Goal: Information Seeking & Learning: Find contact information

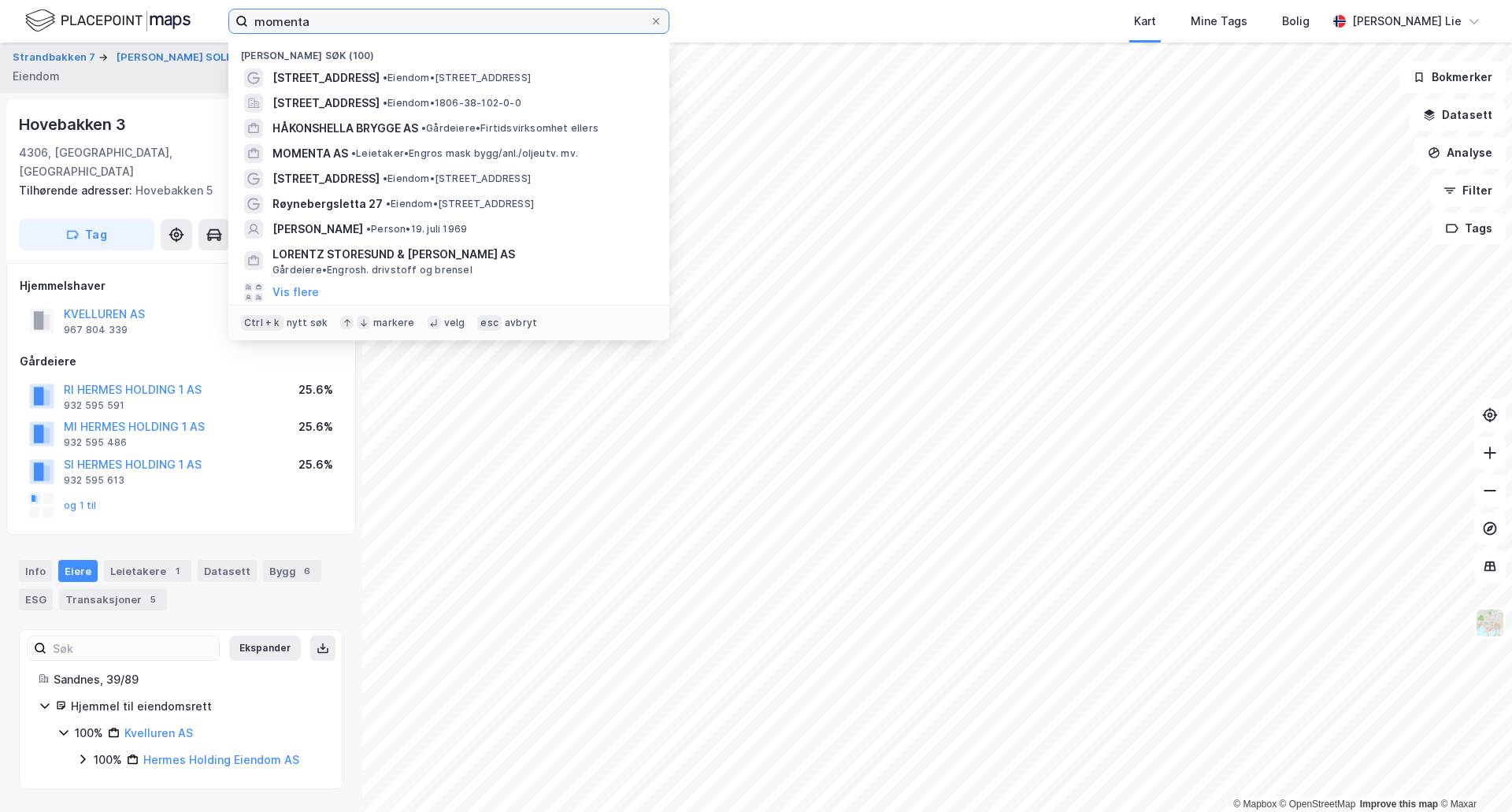
click at [416, 16] on input "momenta" at bounding box center [448, 21] width 402 height 24
type input "GF logistikk"
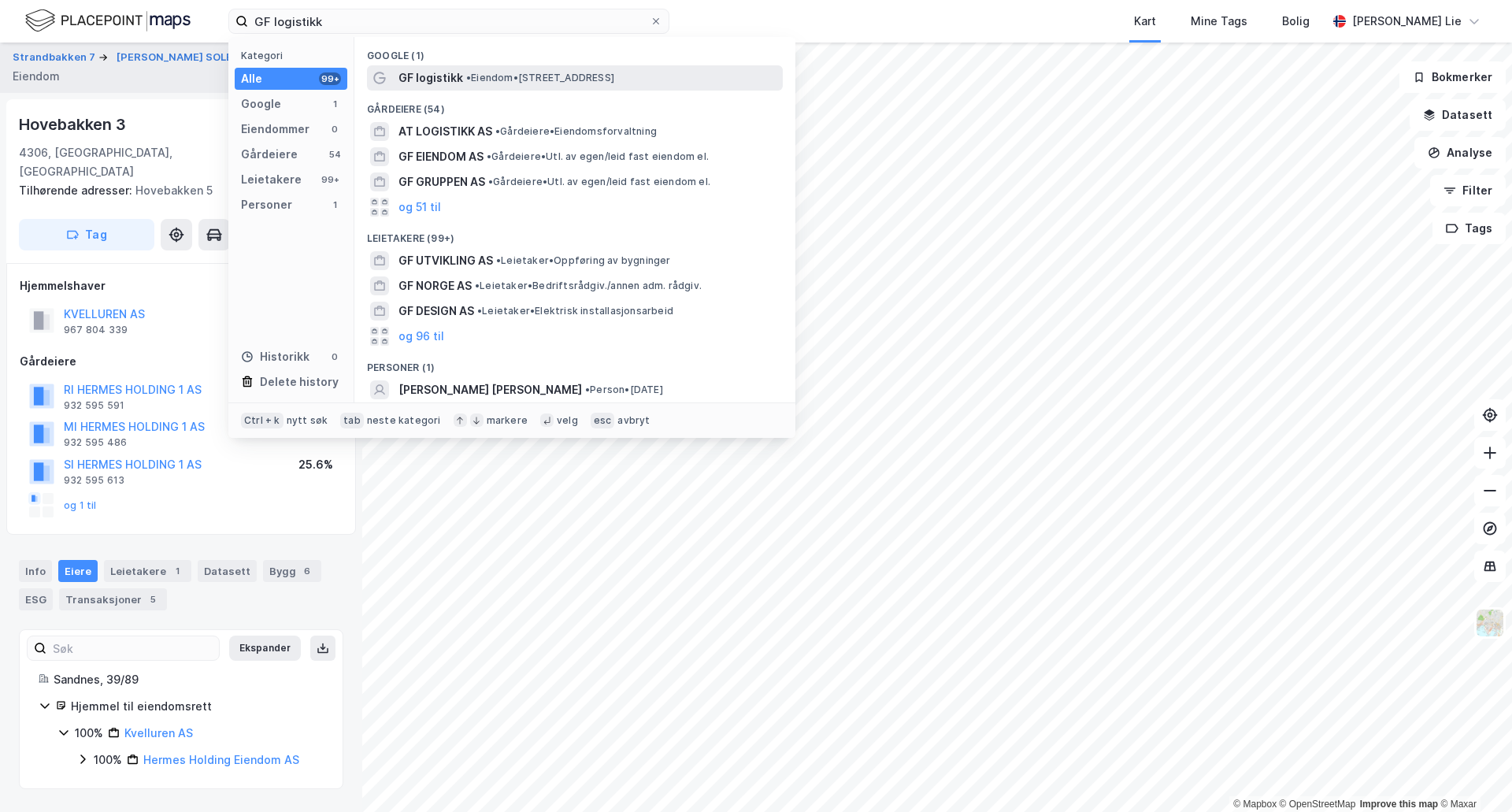
click at [439, 83] on span "GF logistikk" at bounding box center [430, 78] width 65 height 19
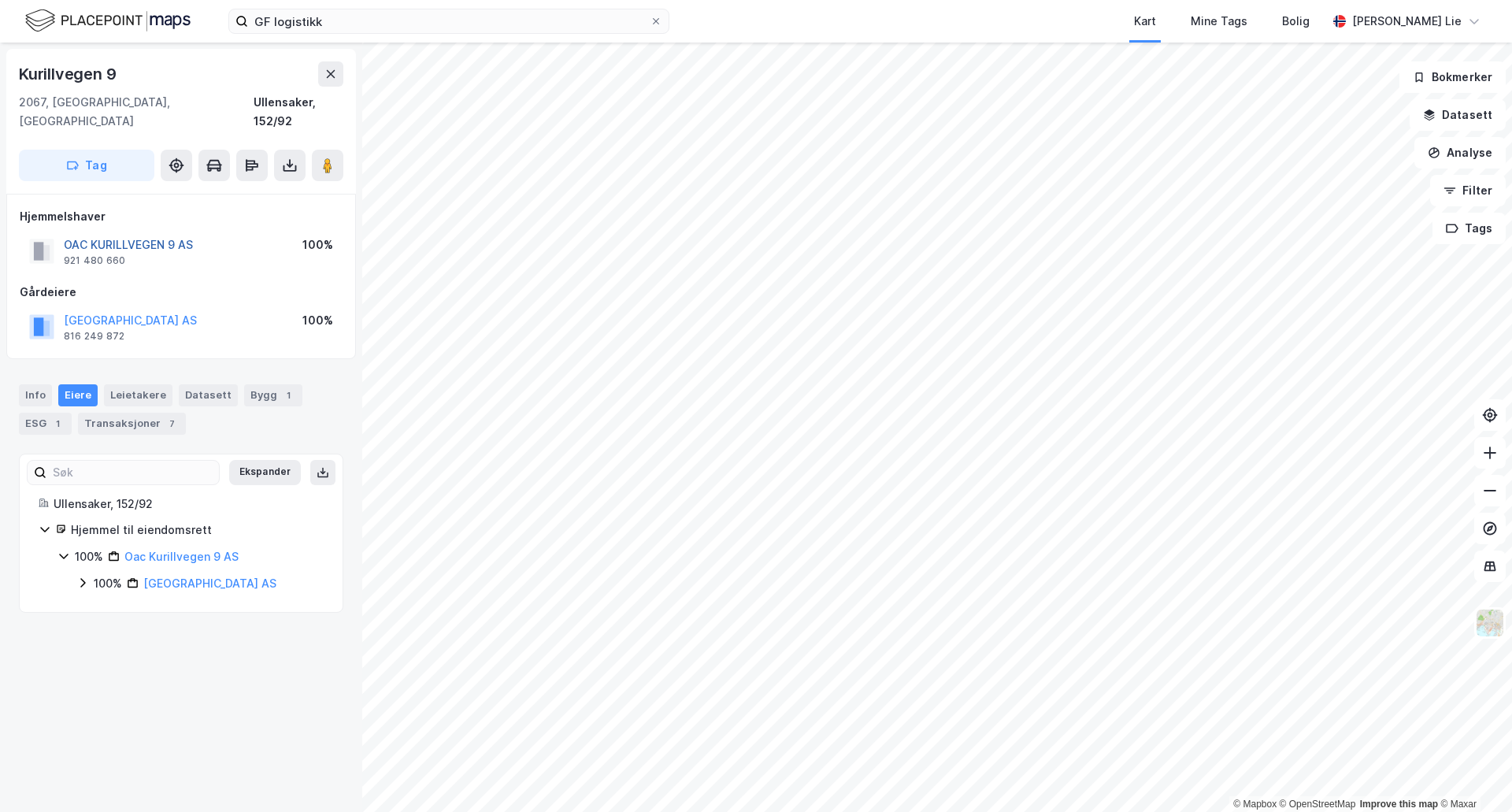
click at [0, 0] on button "OAC KURILLVEGEN 9 AS" at bounding box center [0, 0] width 0 height 0
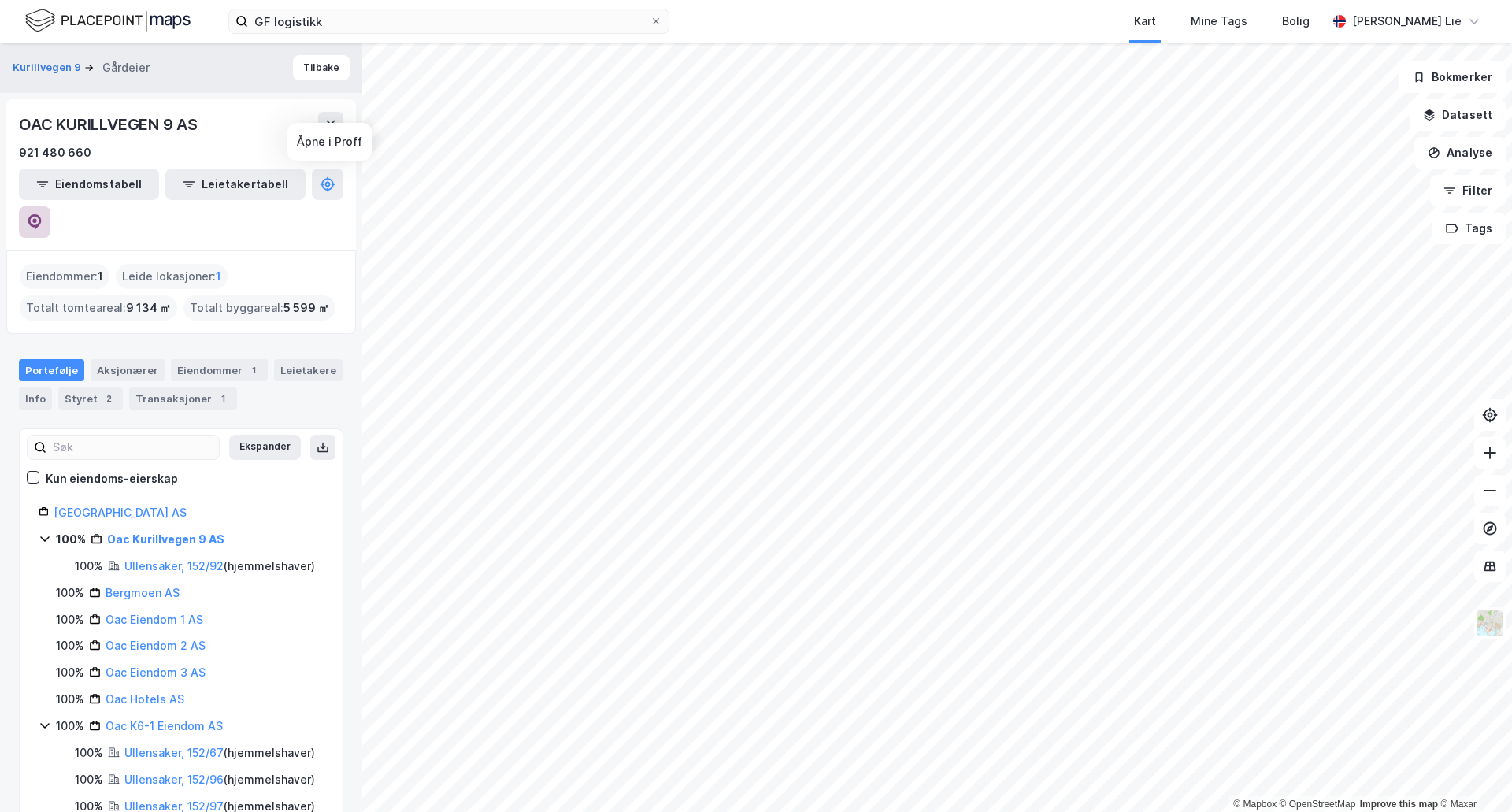
click at [50, 206] on button at bounding box center [34, 222] width 31 height 31
